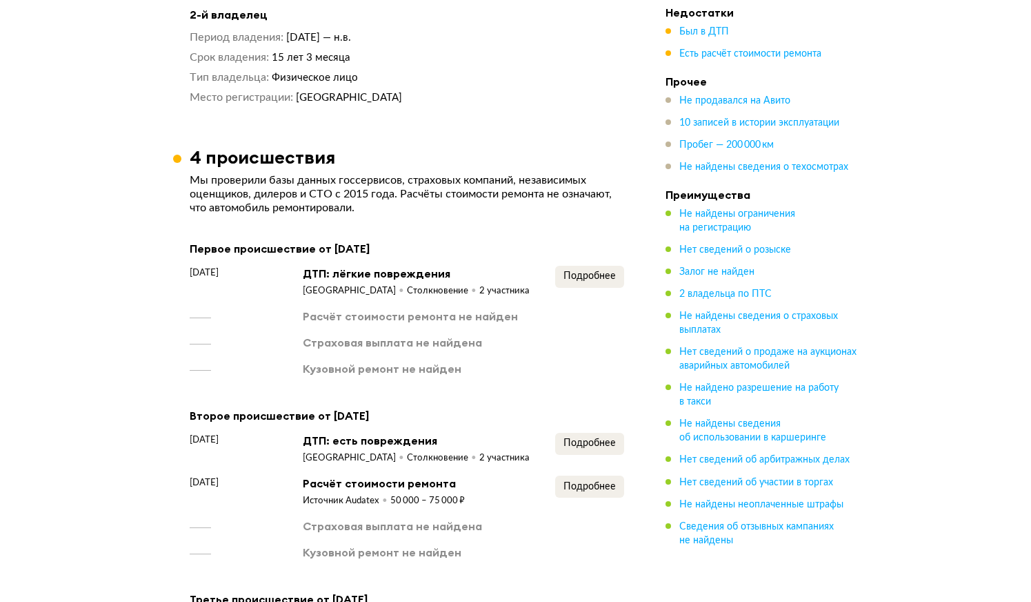
scroll to position [1296, 0]
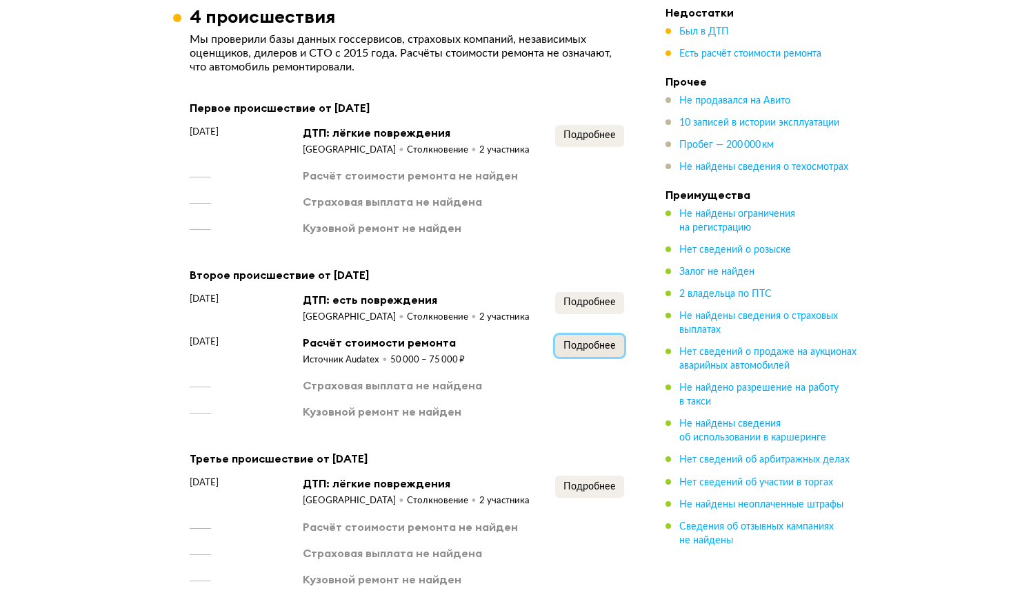
click at [594, 335] on button "Подробнее" at bounding box center [589, 346] width 69 height 22
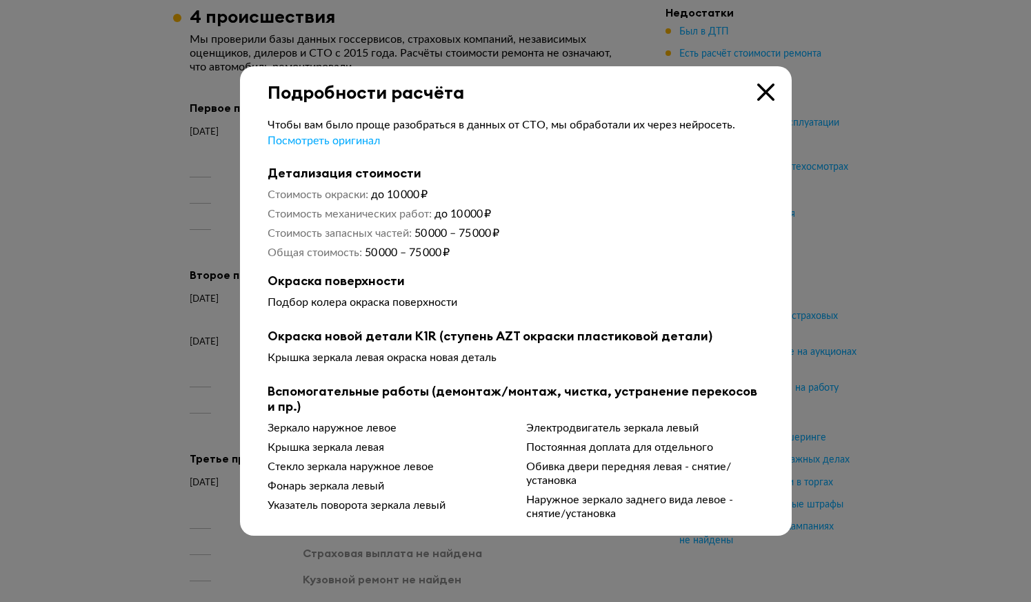
click at [152, 390] on div at bounding box center [515, 301] width 1031 height 602
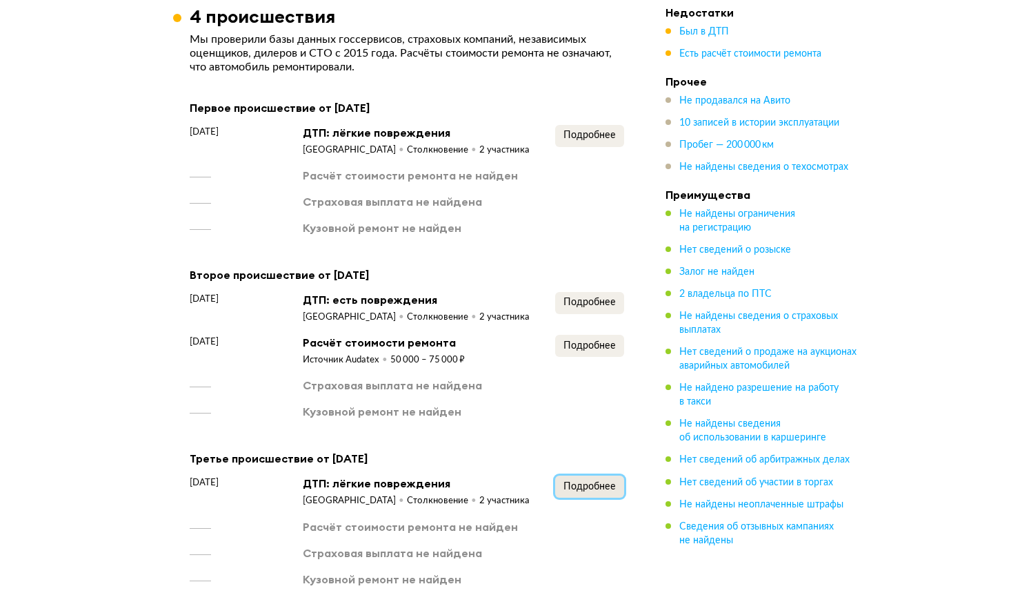
click at [614, 484] on span "Подробнее" at bounding box center [590, 487] width 52 height 10
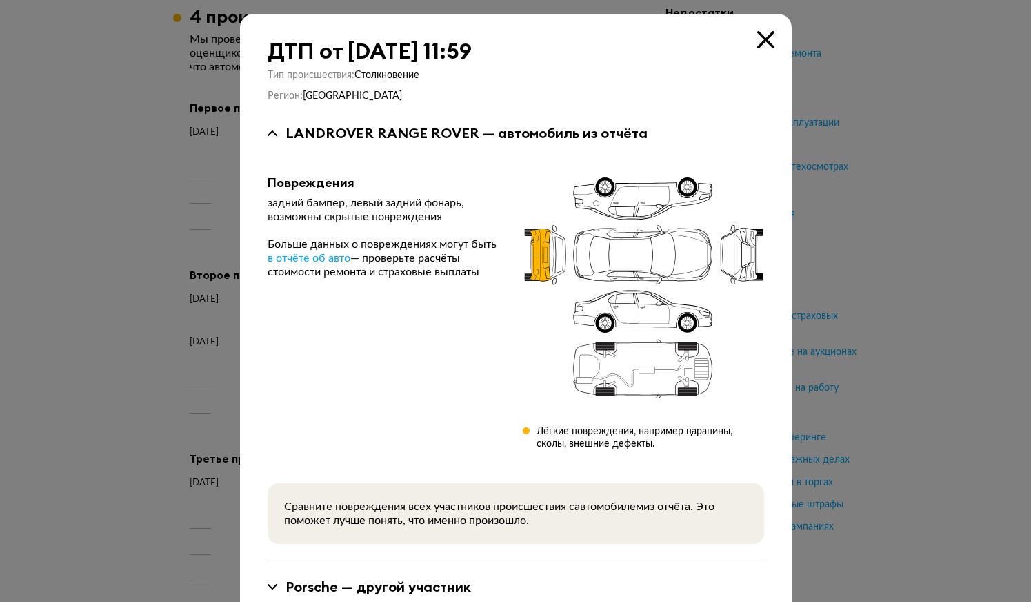
click at [163, 405] on div at bounding box center [515, 301] width 1031 height 602
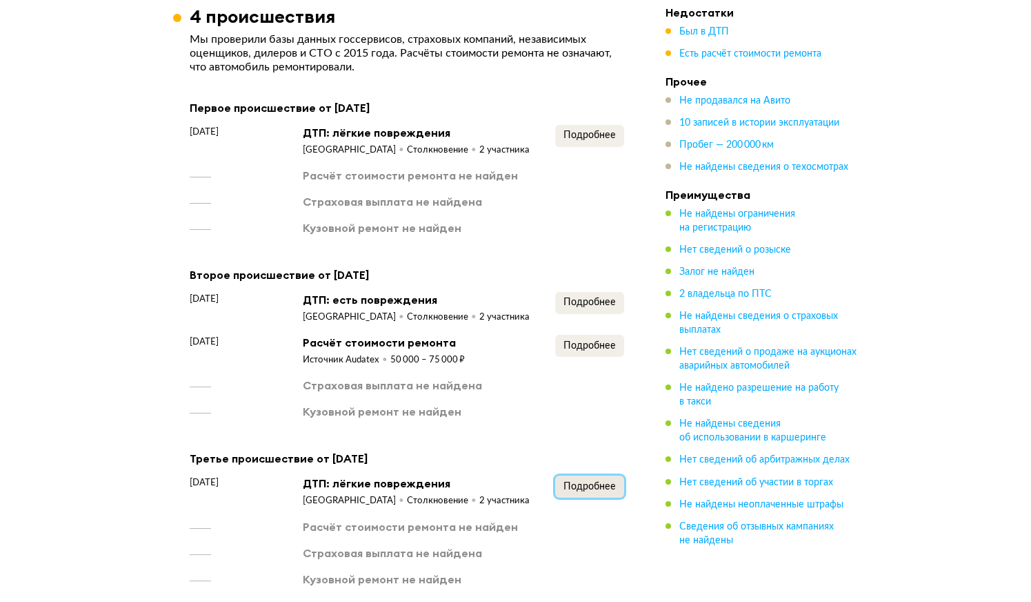
click at [604, 482] on span "Подробнее" at bounding box center [590, 487] width 52 height 10
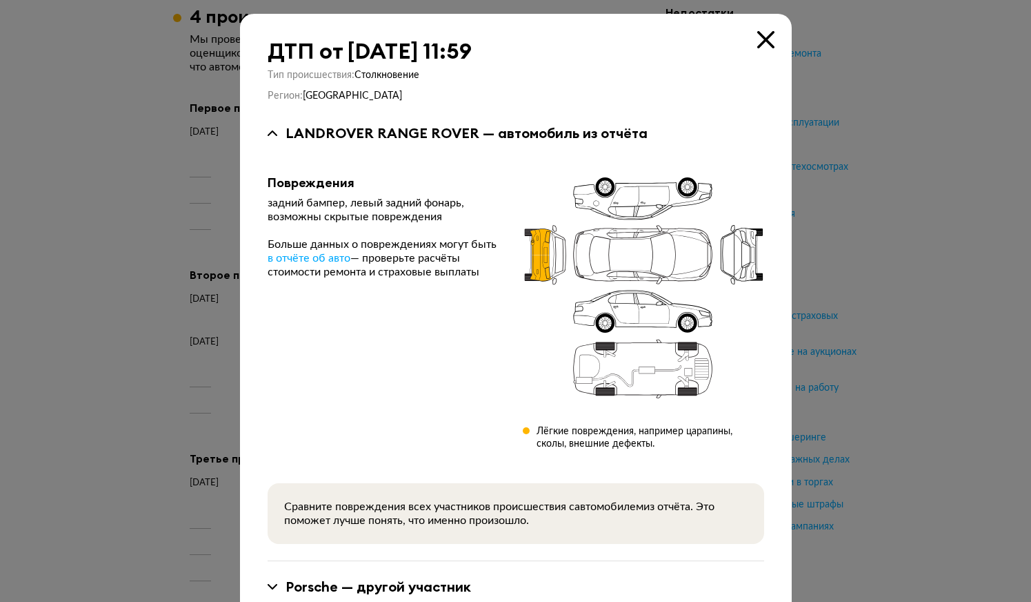
scroll to position [46, 0]
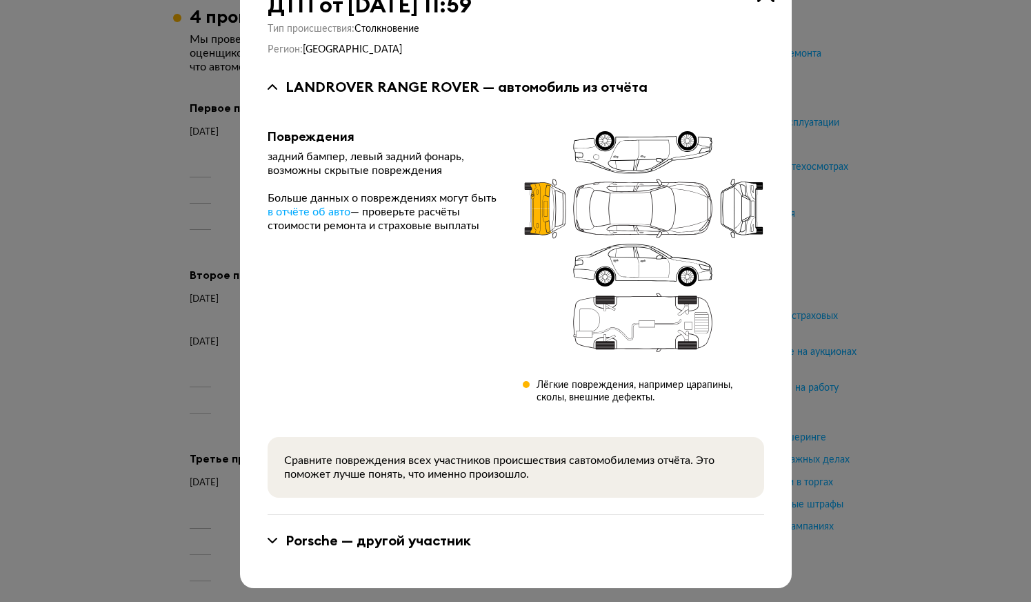
click at [397, 543] on div "Porsche — другой участник" at bounding box center [379, 540] width 186 height 18
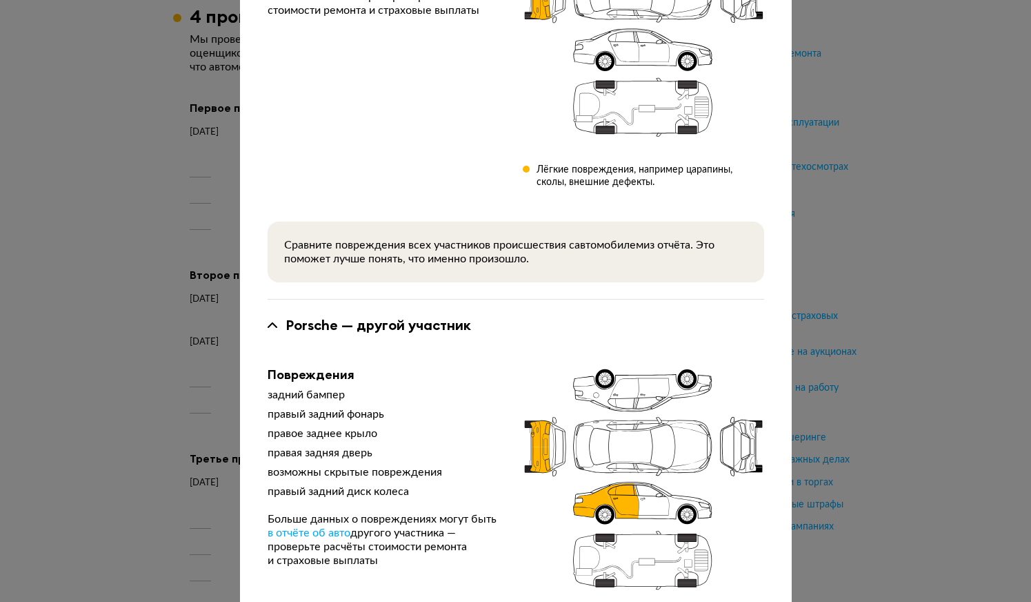
scroll to position [353, 0]
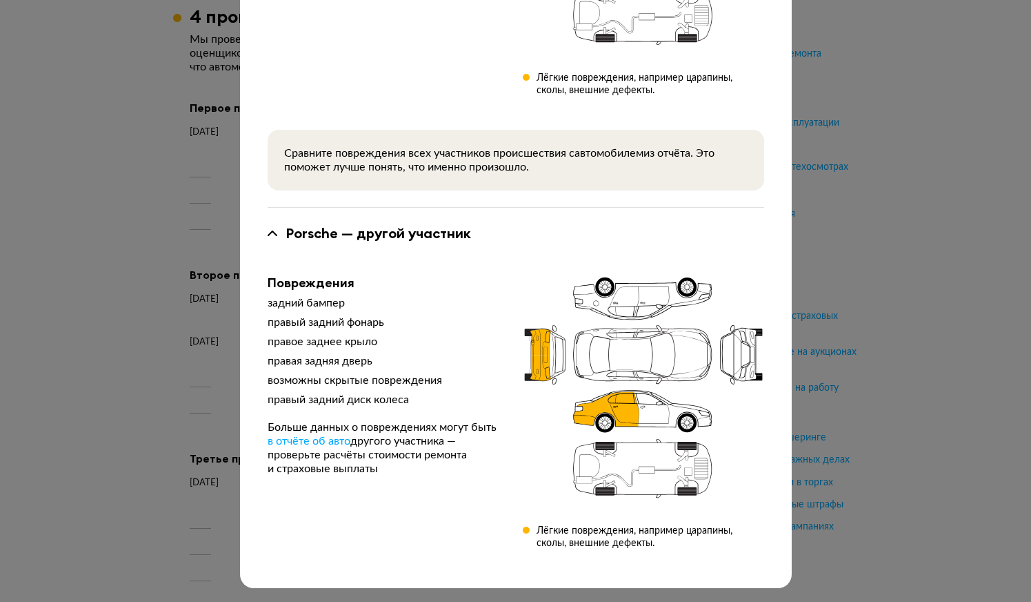
click at [206, 441] on div "ДТП от [DATE] 11:59 Тип происшествия : Столкновение Регион : [GEOGRAPHIC_DATA] …" at bounding box center [515, 301] width 1031 height 602
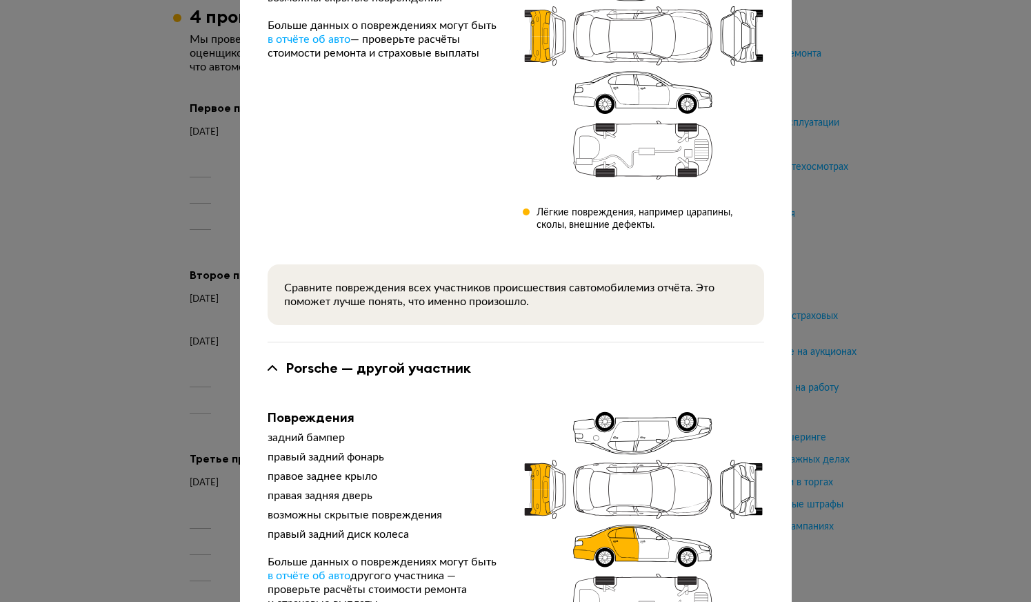
scroll to position [0, 0]
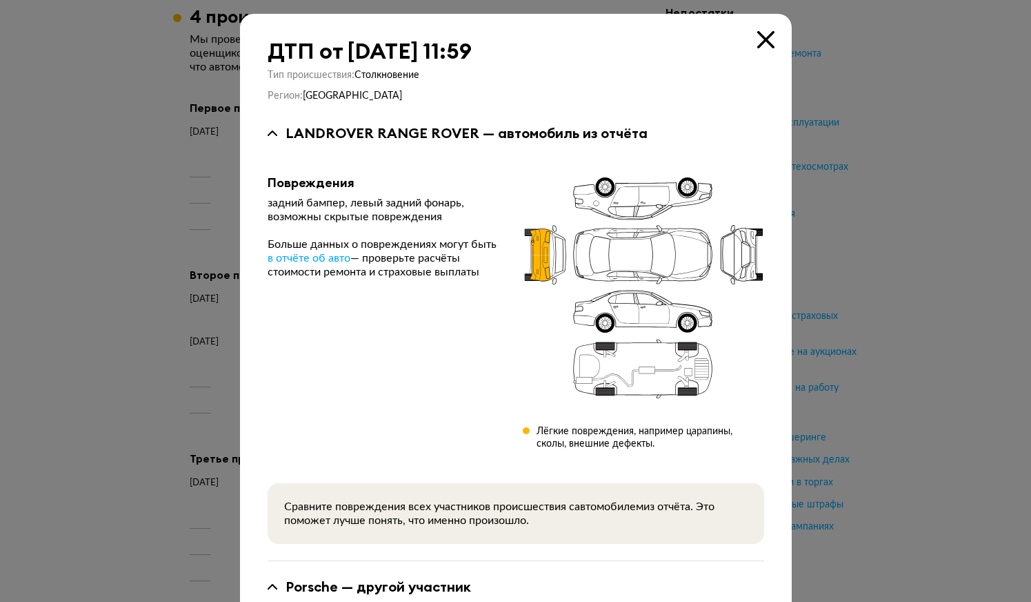
click at [757, 43] on icon at bounding box center [765, 39] width 17 height 17
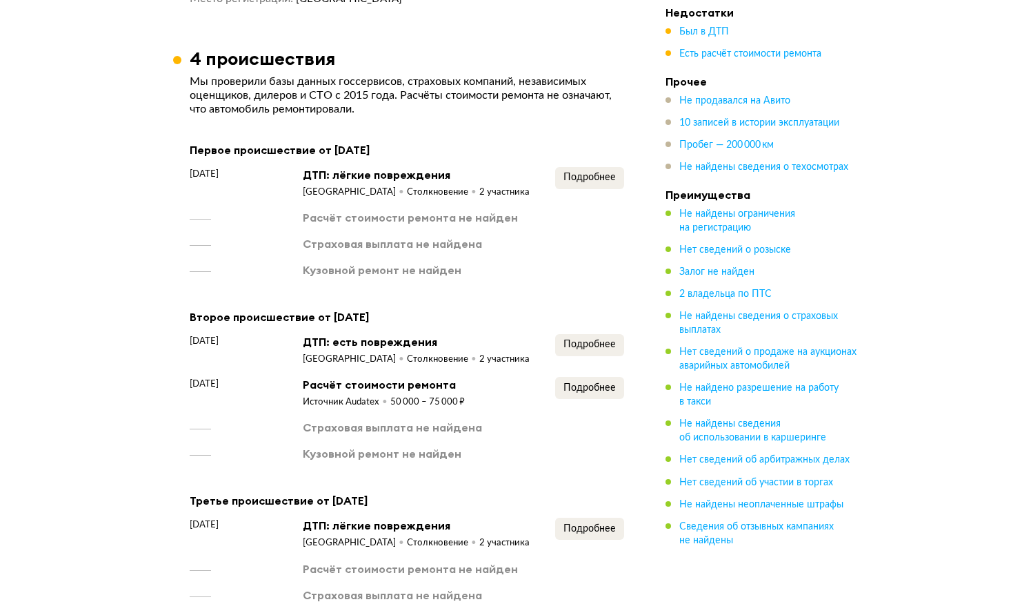
scroll to position [1253, 0]
click at [597, 173] on span "Подробнее" at bounding box center [590, 178] width 52 height 10
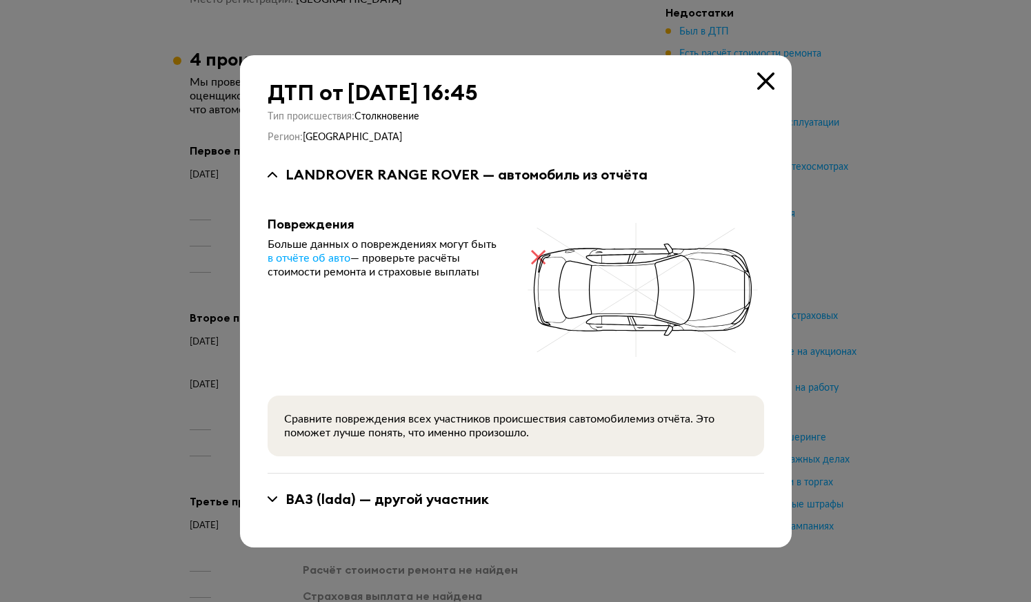
click at [184, 324] on div at bounding box center [515, 301] width 1031 height 602
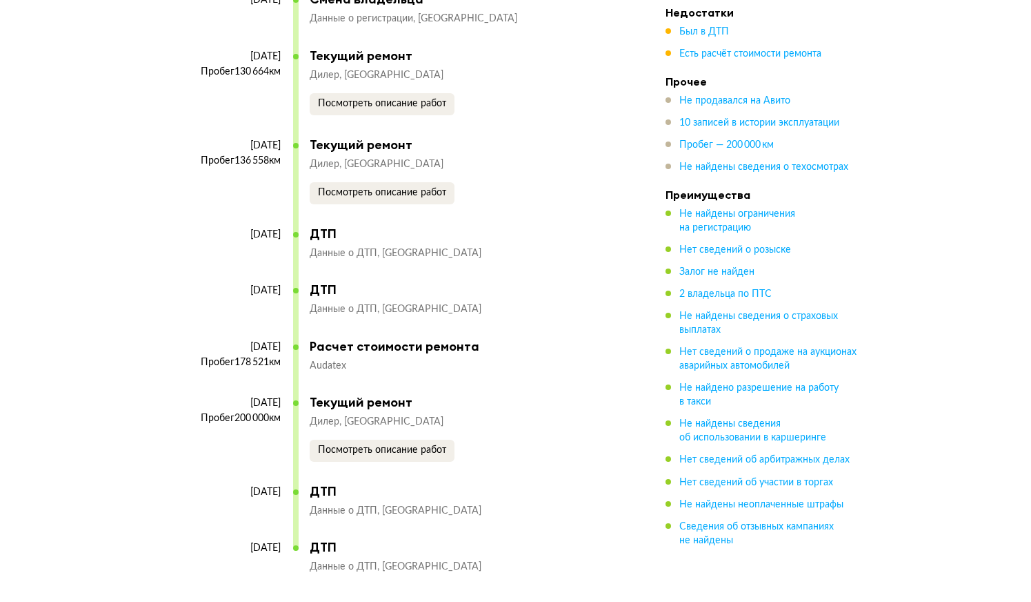
scroll to position [3306, 0]
click at [559, 362] on div "Audatex" at bounding box center [460, 366] width 301 height 13
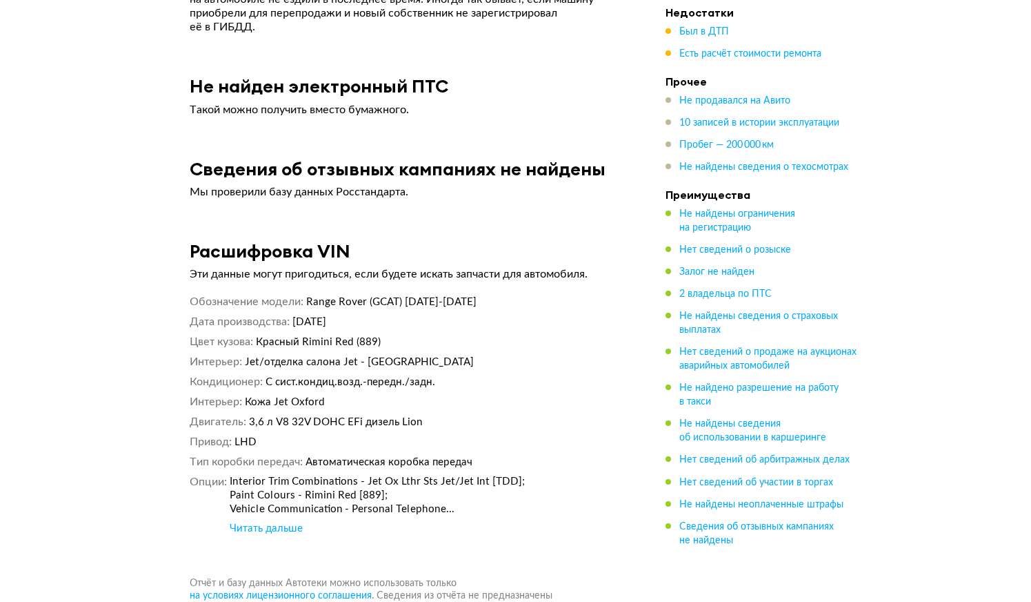
scroll to position [4685, 0]
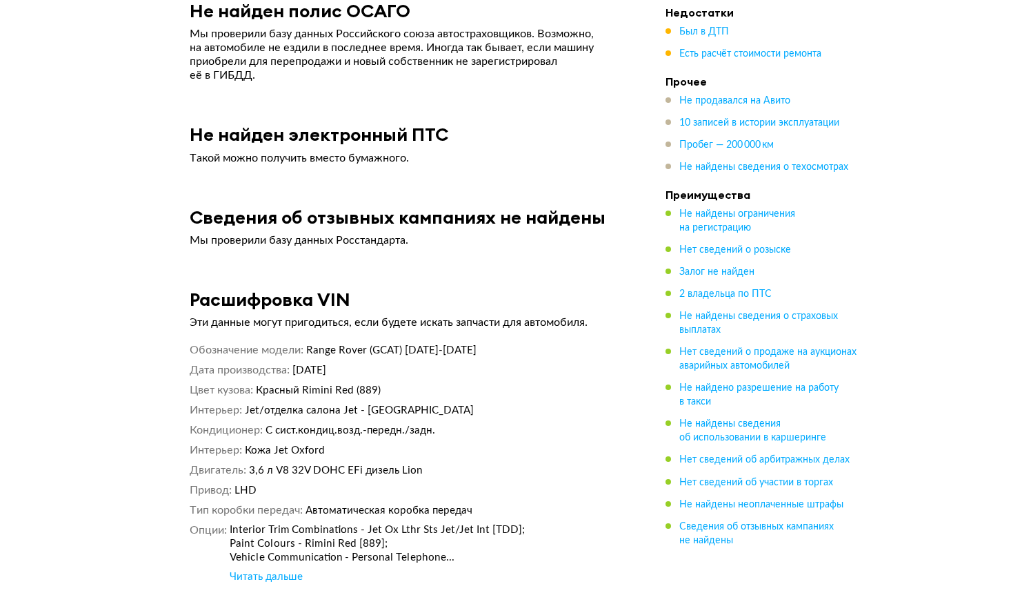
click at [293, 572] on div "Читать дальше" at bounding box center [266, 577] width 73 height 14
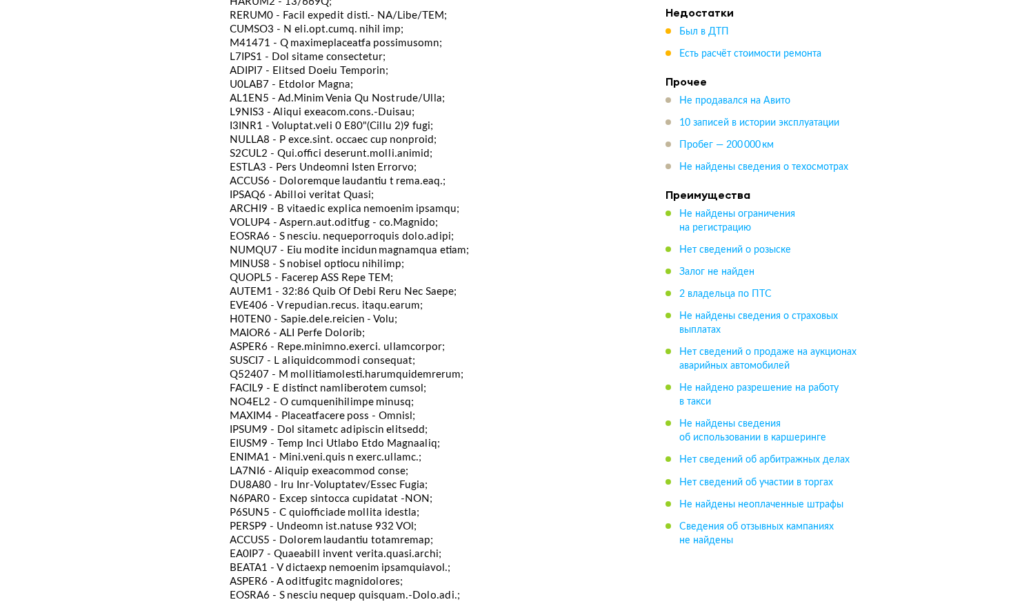
scroll to position [7837, 0]
drag, startPoint x: 287, startPoint y: 433, endPoint x: 442, endPoint y: 430, distance: 155.2
copy div "With Body Colour Drip Mouldings"
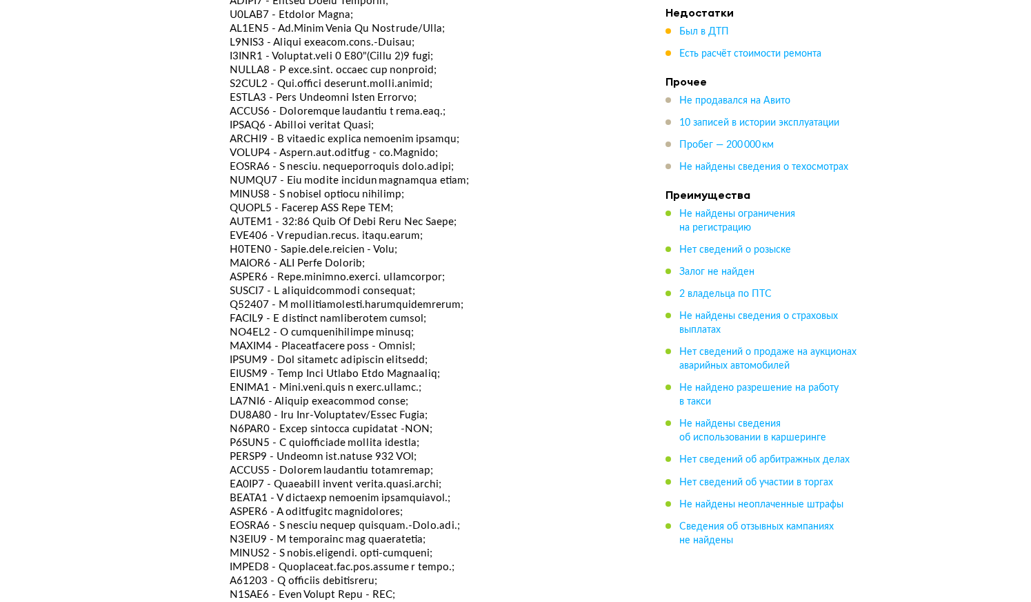
scroll to position [7945, 0]
